Goal: Find specific page/section: Find specific page/section

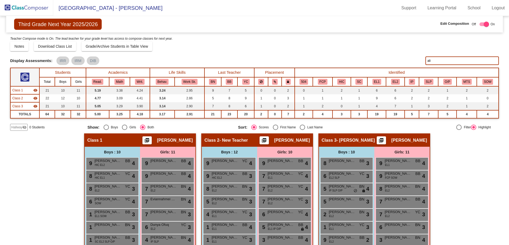
scroll to position [74, 0]
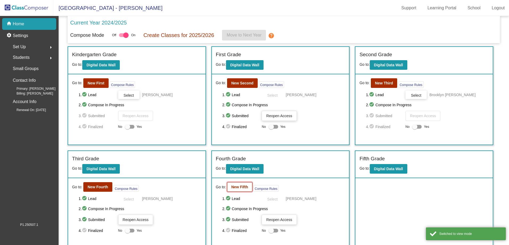
click at [239, 190] on button "New Fifth" at bounding box center [239, 187] width 25 height 10
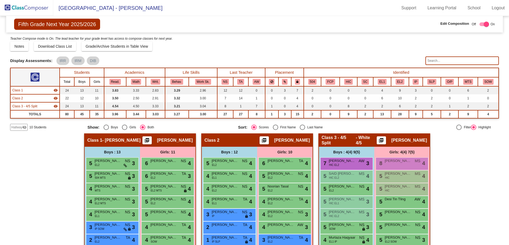
click at [444, 62] on input "text" at bounding box center [462, 60] width 73 height 9
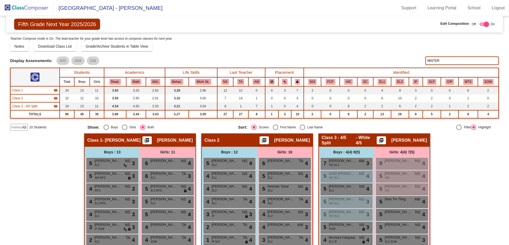
type input "MISTER"
drag, startPoint x: 442, startPoint y: 59, endPoint x: 394, endPoint y: 57, distance: 47.7
click at [394, 57] on div "Display Scores for Years: [DATE] - [DATE] [DATE] - [DATE] Display Assessments: …" at bounding box center [254, 60] width 489 height 9
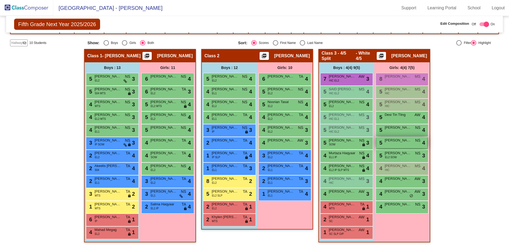
scroll to position [87, 0]
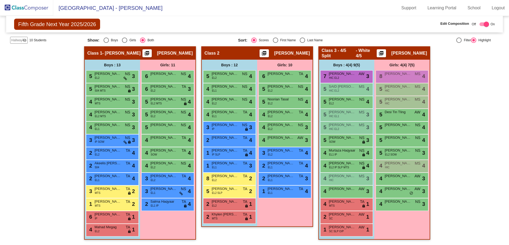
drag, startPoint x: 450, startPoint y: 0, endPoint x: 184, endPoint y: 8, distance: 266.8
click at [183, 7] on mat-toolbar "[GEOGRAPHIC_DATA] - [PERSON_NAME] Support Learning Portal School Logout" at bounding box center [254, 8] width 509 height 16
checkbox input "false"
